Goal: Task Accomplishment & Management: Use online tool/utility

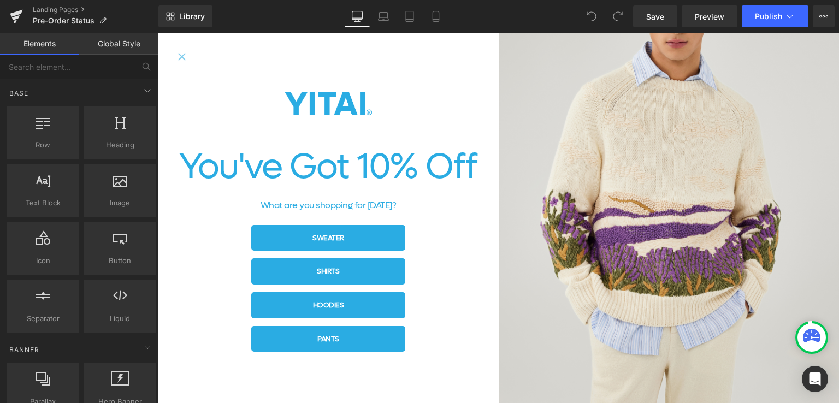
click at [183, 55] on icon "Close popup" at bounding box center [182, 57] width 8 height 8
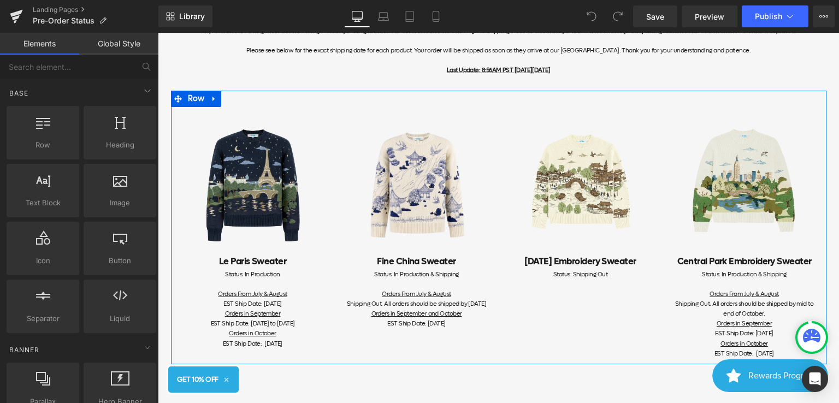
scroll to position [164, 0]
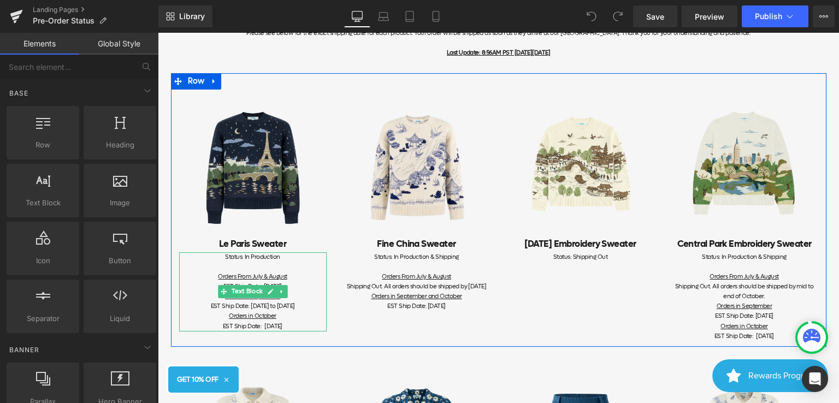
click at [293, 287] on div "EST Ship Date: [DATE]" at bounding box center [252, 287] width 147 height 10
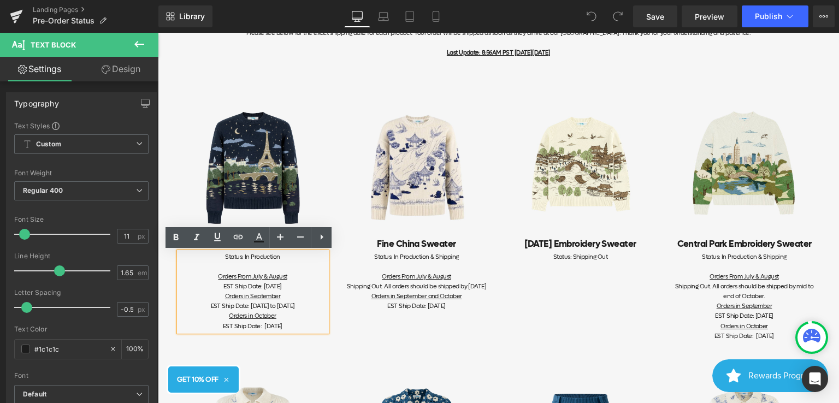
click at [293, 304] on div "EST Ship Date: [DATE] to [DATE] Orders in October EST Ship Date: [DATE]" at bounding box center [252, 315] width 147 height 29
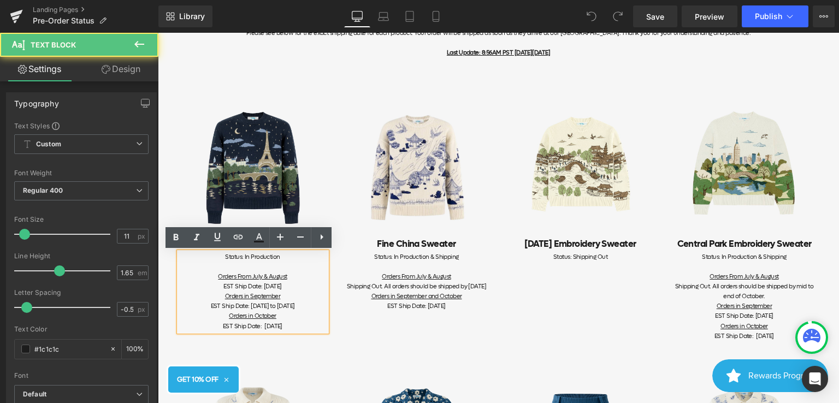
click at [258, 306] on div "EST Ship Date: [DATE] to [DATE] Orders in October EST Ship Date: [DATE]" at bounding box center [252, 315] width 147 height 29
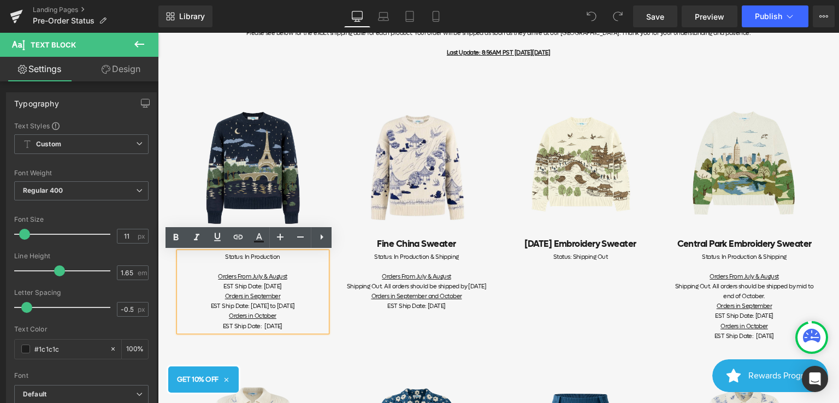
drag, startPoint x: 319, startPoint y: 304, endPoint x: 216, endPoint y: 304, distance: 102.7
click at [216, 304] on div "EST Ship Date: [DATE] to [DATE] Orders in October EST Ship Date: [DATE]" at bounding box center [252, 315] width 147 height 29
copy div "[DATE] to [DATE]"
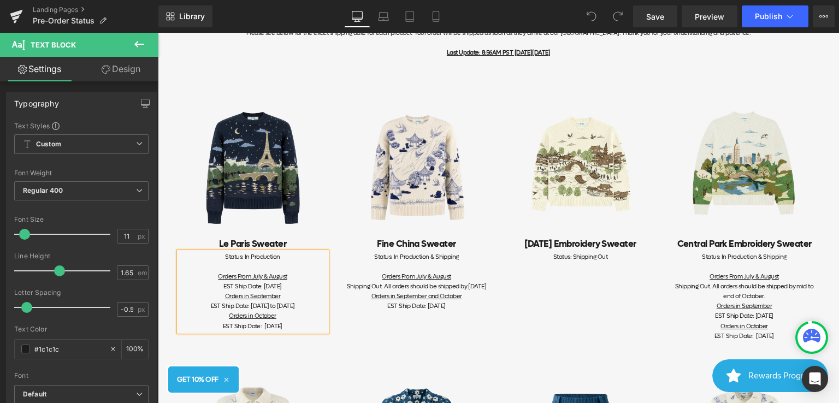
click at [241, 289] on div "EST Ship Date: [DATE]" at bounding box center [252, 287] width 147 height 10
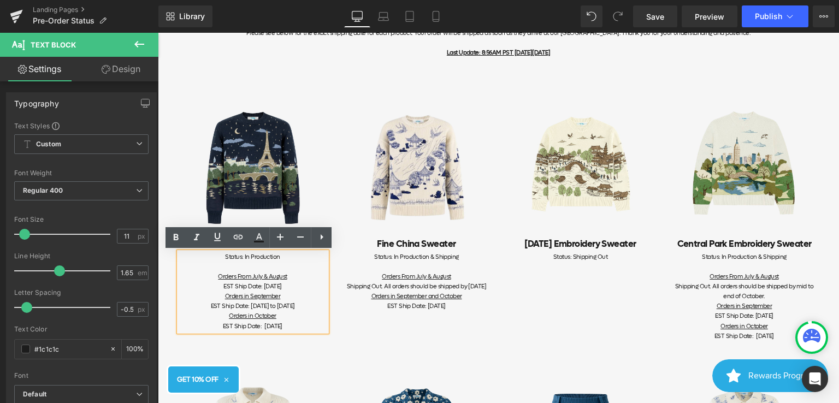
drag, startPoint x: 297, startPoint y: 286, endPoint x: 239, endPoint y: 288, distance: 57.9
click at [239, 288] on div "EST Ship Date: [DATE]" at bounding box center [252, 287] width 147 height 10
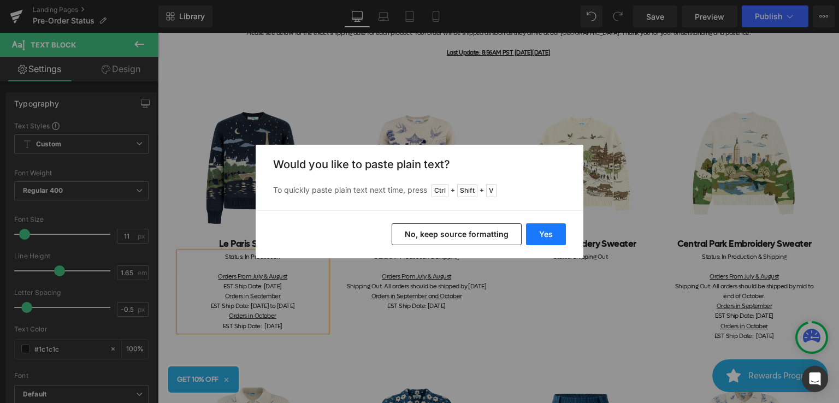
click at [555, 234] on button "Yes" at bounding box center [546, 234] width 40 height 22
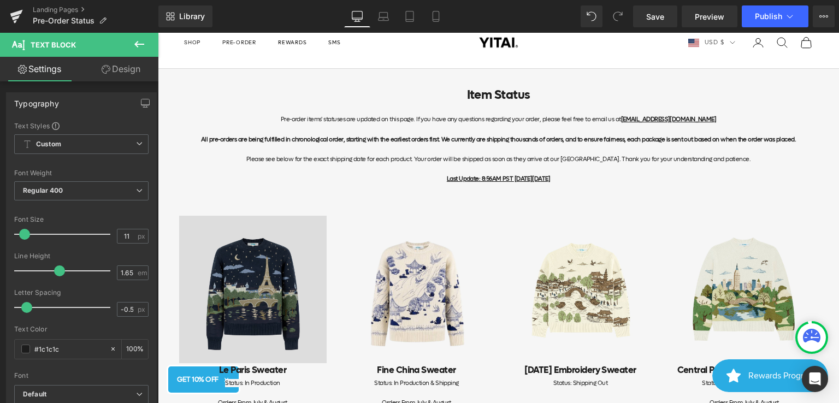
scroll to position [109, 0]
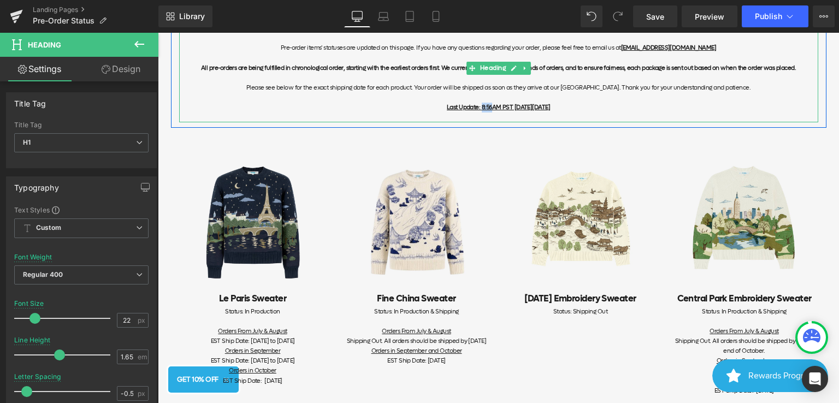
drag, startPoint x: 456, startPoint y: 107, endPoint x: 466, endPoint y: 107, distance: 9.8
click at [466, 107] on u "Last Update: 8:56AM PST [DATE][DATE]" at bounding box center [498, 107] width 103 height 8
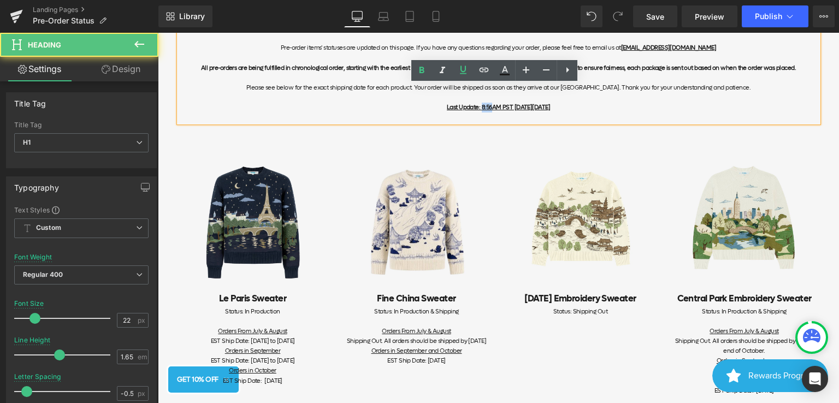
click at [457, 109] on u "Last Update: 8:56AM PST [DATE][DATE]" at bounding box center [498, 107] width 103 height 8
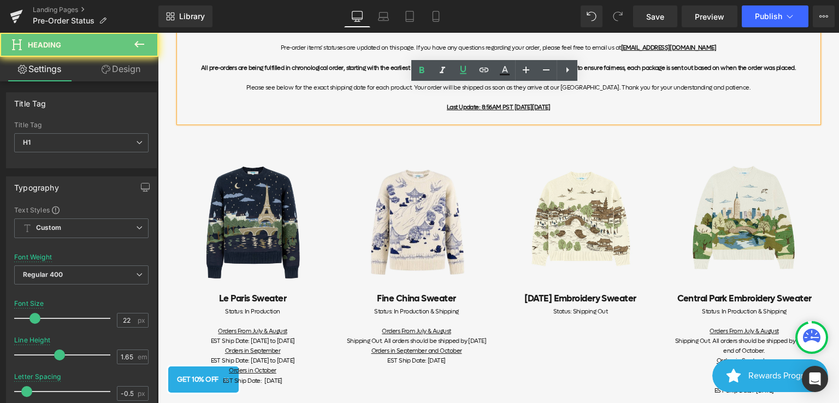
click at [457, 105] on u "Last Update: 8:56AM PST [DATE][DATE]" at bounding box center [498, 107] width 103 height 8
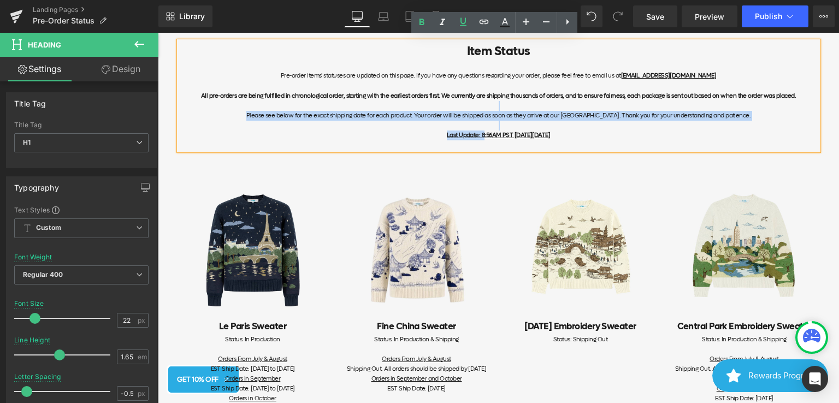
scroll to position [78, 0]
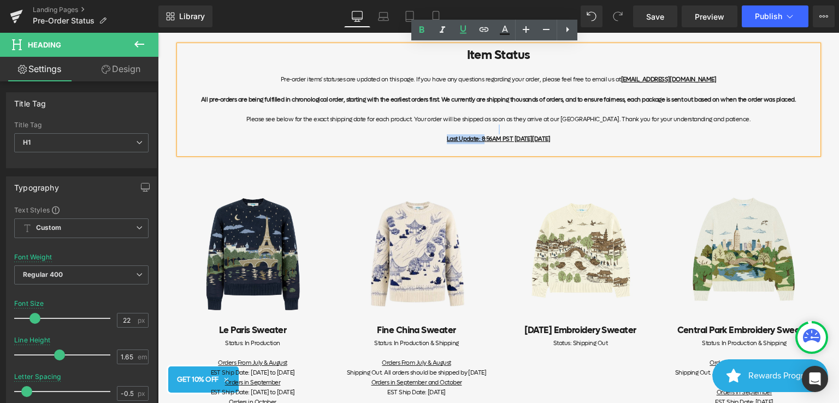
drag, startPoint x: 457, startPoint y: 105, endPoint x: 463, endPoint y: 129, distance: 25.4
click at [464, 127] on div "Item Status Pre-order items' statuses are updated on this page. If you have any…" at bounding box center [498, 99] width 639 height 109
click at [463, 129] on div at bounding box center [498, 130] width 639 height 10
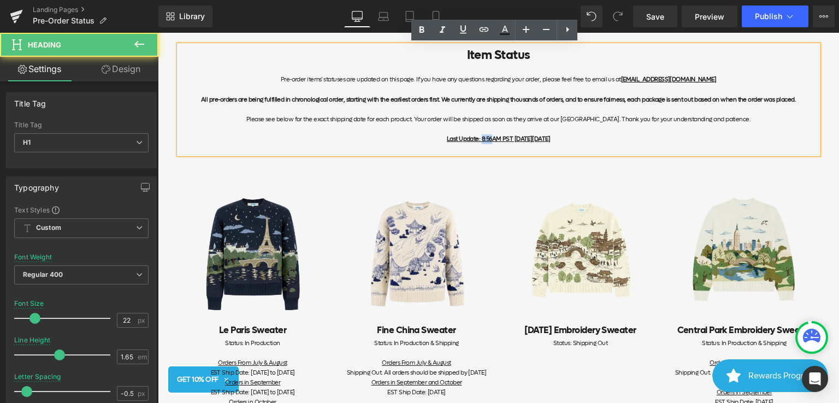
drag, startPoint x: 466, startPoint y: 138, endPoint x: 456, endPoint y: 139, distance: 9.9
click at [456, 139] on u "Last Update: 8:56AM PST [DATE][DATE]" at bounding box center [498, 139] width 103 height 8
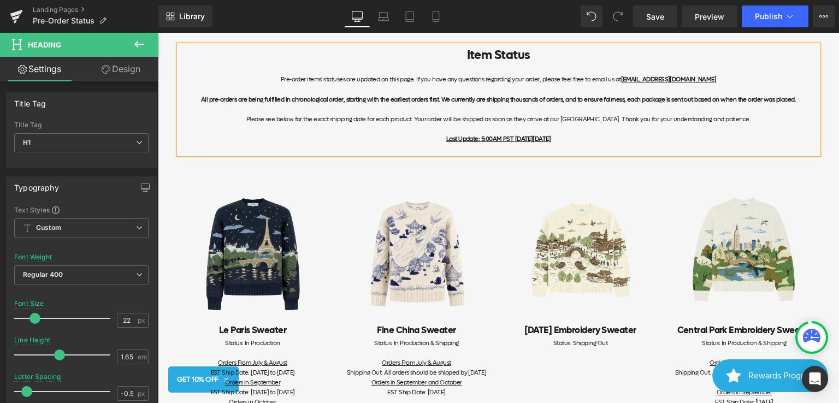
drag, startPoint x: 567, startPoint y: 138, endPoint x: 495, endPoint y: 138, distance: 72.1
click at [495, 138] on u "Last Update: 5:00AM PST [DATE][DATE]" at bounding box center [498, 139] width 104 height 8
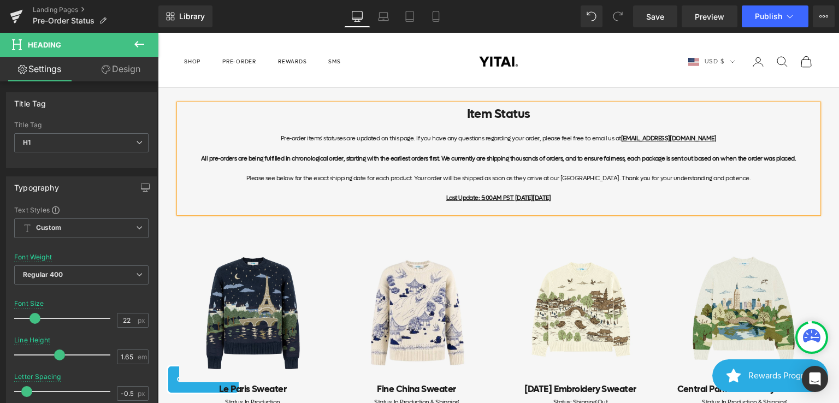
scroll to position [0, 0]
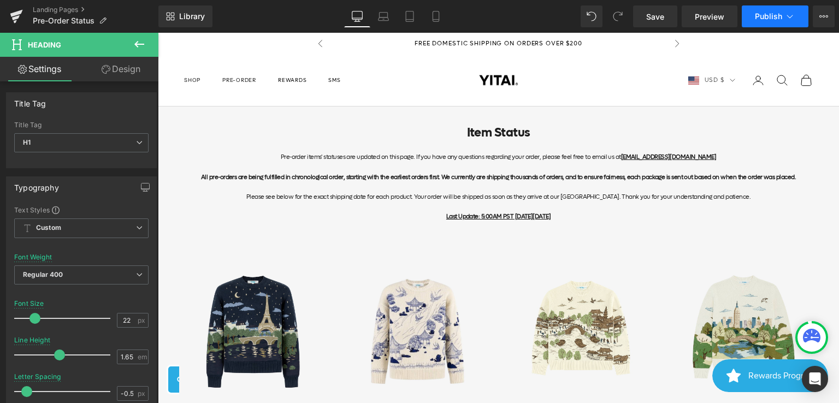
click at [797, 18] on button "Publish" at bounding box center [775, 16] width 67 height 22
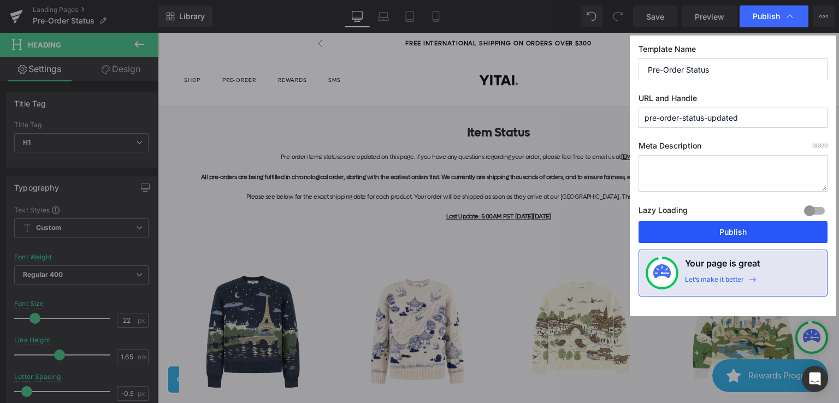
click at [727, 232] on button "Publish" at bounding box center [732, 232] width 189 height 22
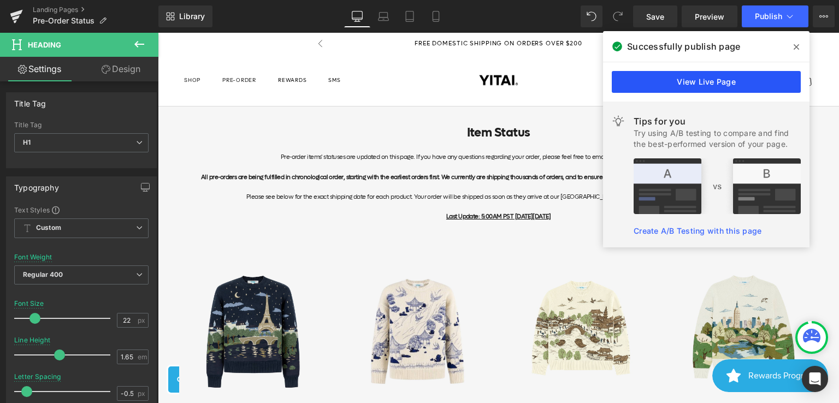
click at [714, 88] on link "View Live Page" at bounding box center [706, 82] width 189 height 22
